Goal: Information Seeking & Learning: Learn about a topic

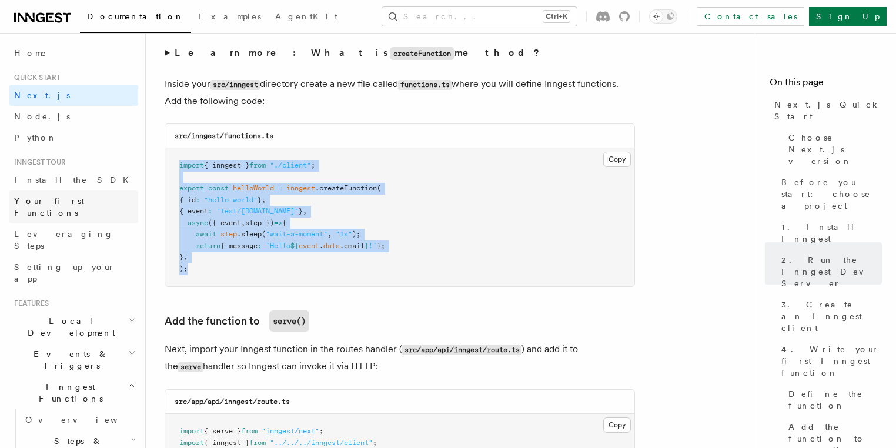
scroll to position [1823, 0]
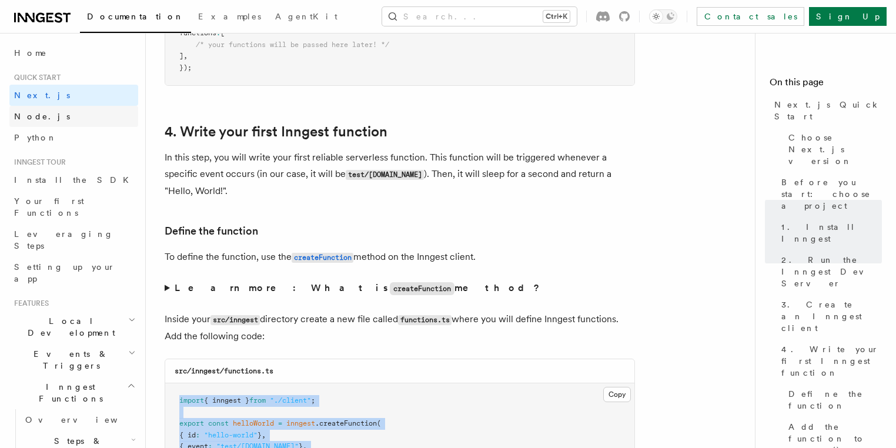
click at [31, 115] on span "Node.js" at bounding box center [42, 116] width 56 height 9
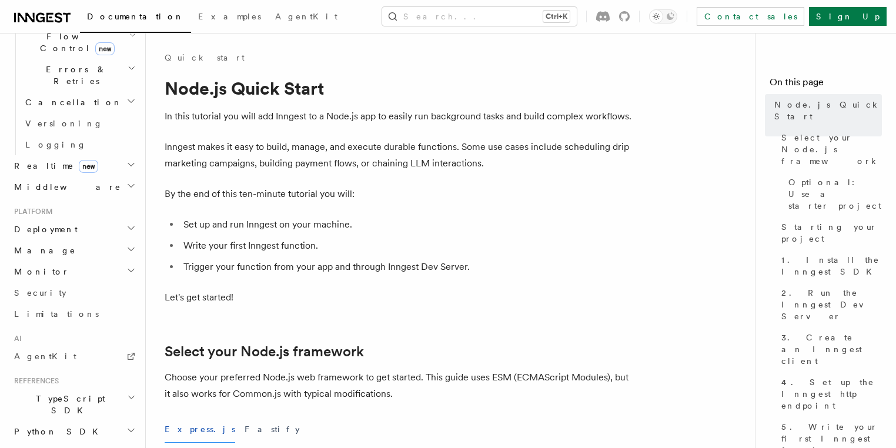
scroll to position [351, 0]
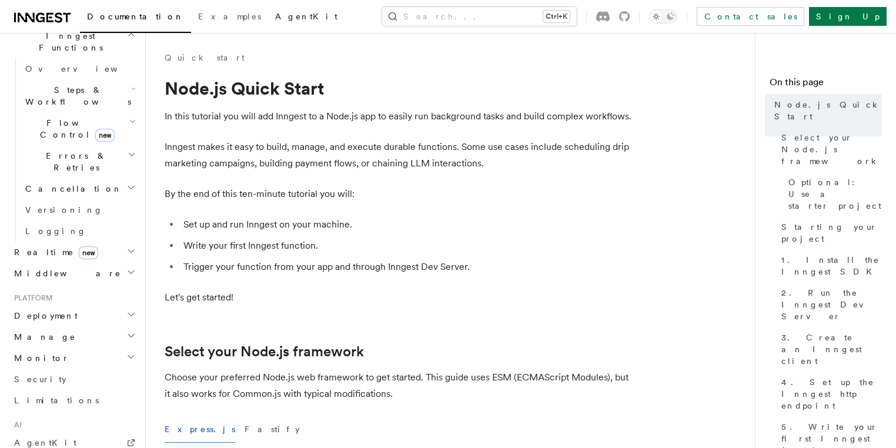
click at [275, 16] on span "AgentKit" at bounding box center [306, 16] width 62 height 9
click at [198, 21] on span "Examples" at bounding box center [229, 16] width 63 height 9
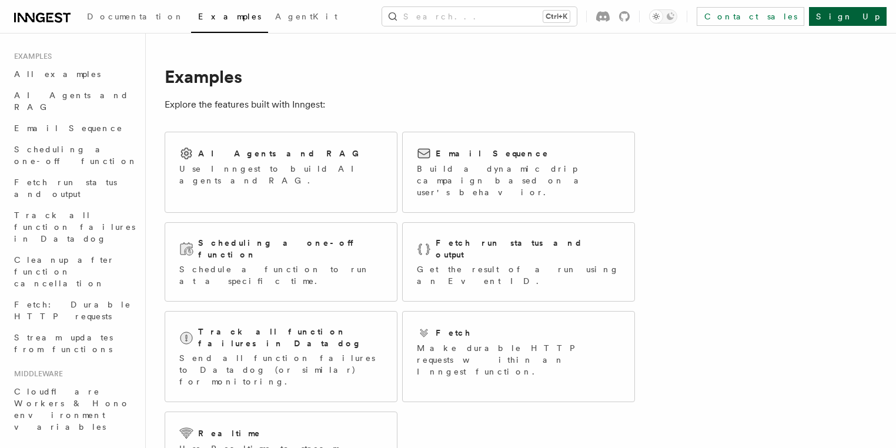
click at [866, 14] on link "Sign Up" at bounding box center [848, 16] width 78 height 19
click at [869, 15] on link "Sign Up" at bounding box center [848, 16] width 78 height 19
click at [53, 73] on span "All examples" at bounding box center [57, 73] width 86 height 9
click at [804, 18] on link "Contact sales" at bounding box center [751, 16] width 108 height 19
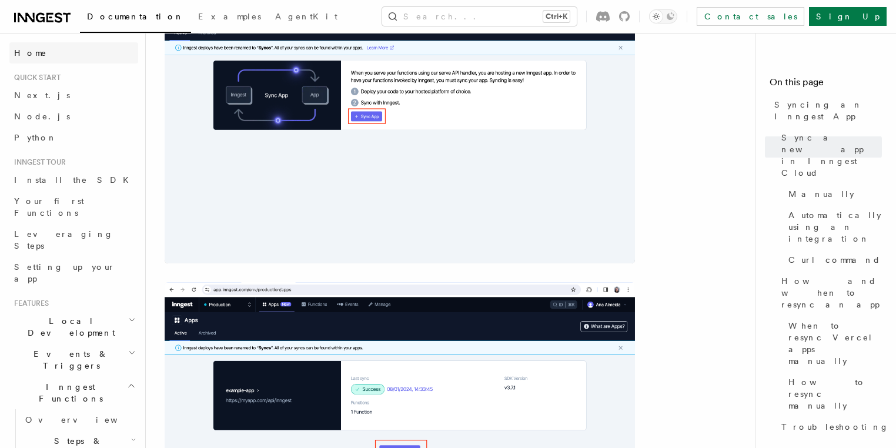
scroll to position [376, 0]
